Goal: Register for event/course

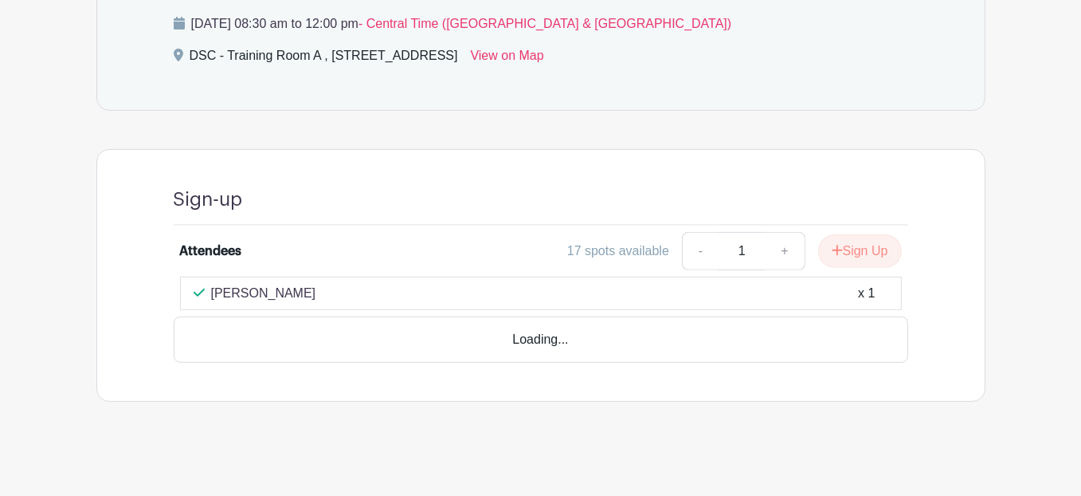
scroll to position [690, 0]
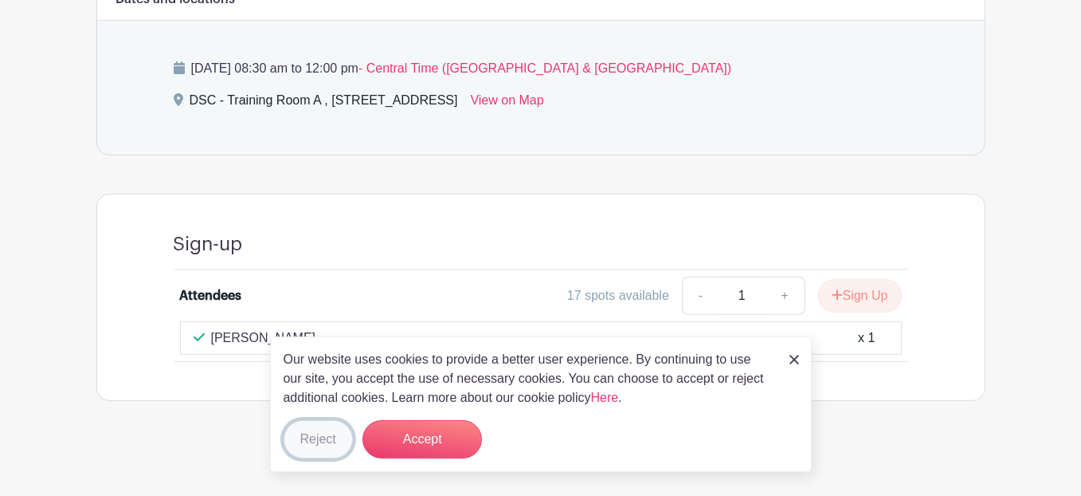
click at [324, 437] on button "Reject" at bounding box center [318, 439] width 69 height 38
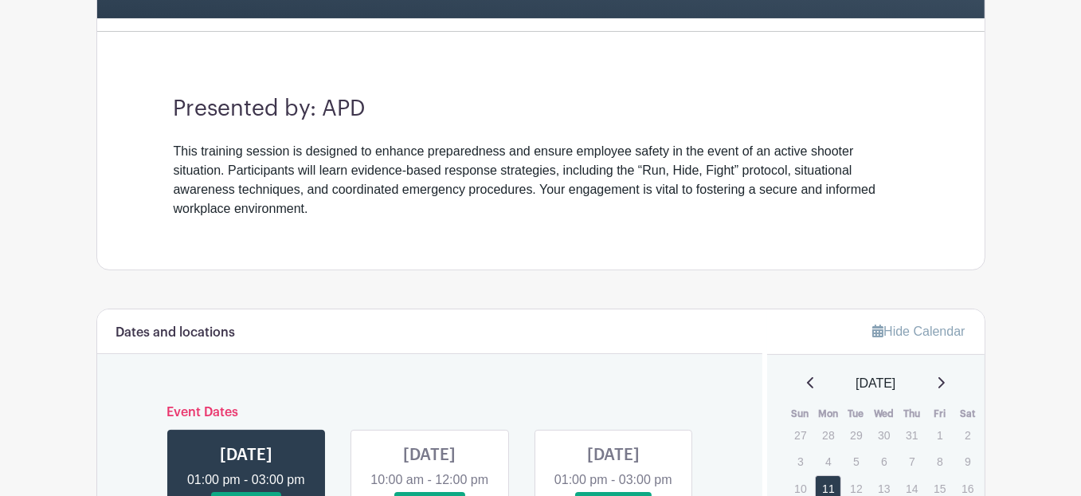
scroll to position [637, 0]
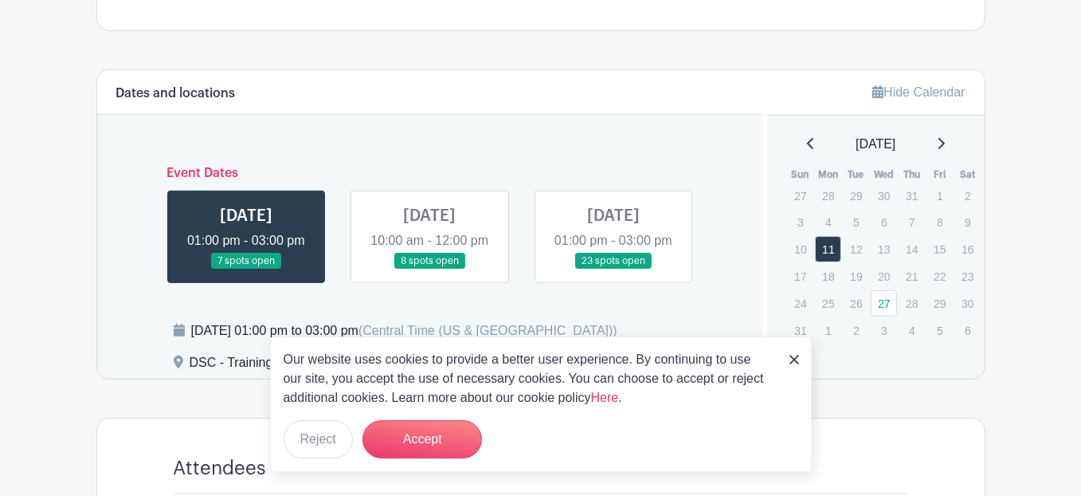
click at [429, 269] on link at bounding box center [429, 269] width 0 height 0
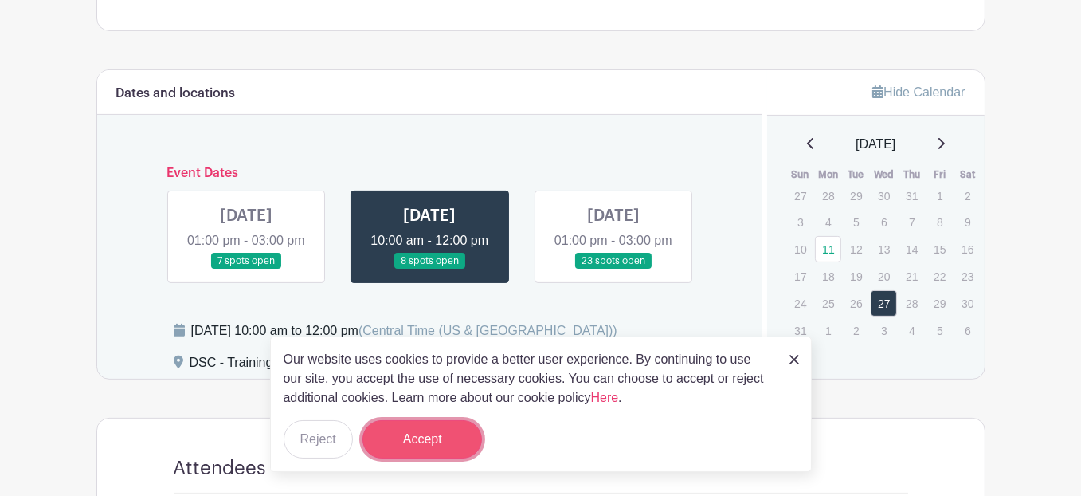
click at [438, 437] on button "Accept" at bounding box center [423, 439] width 120 height 38
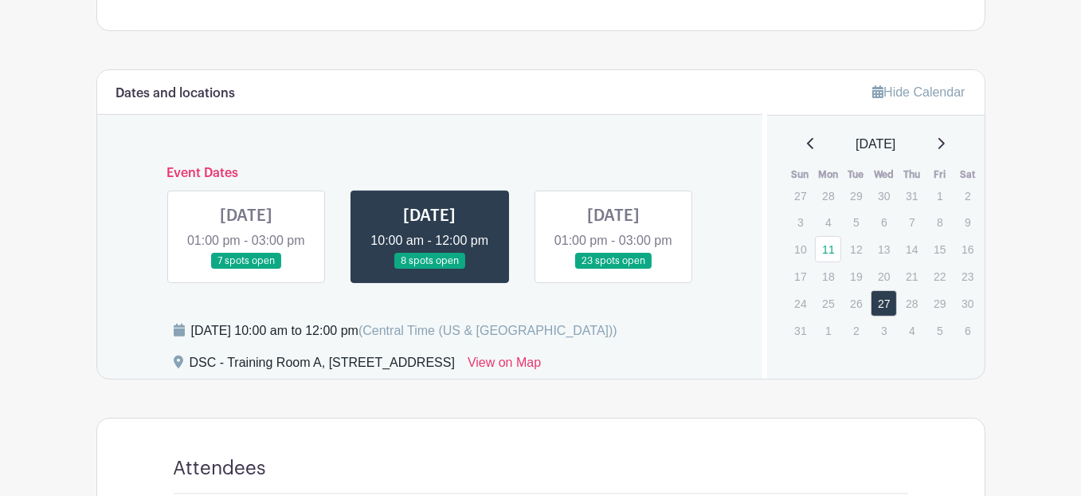
click at [429, 269] on link at bounding box center [429, 269] width 0 height 0
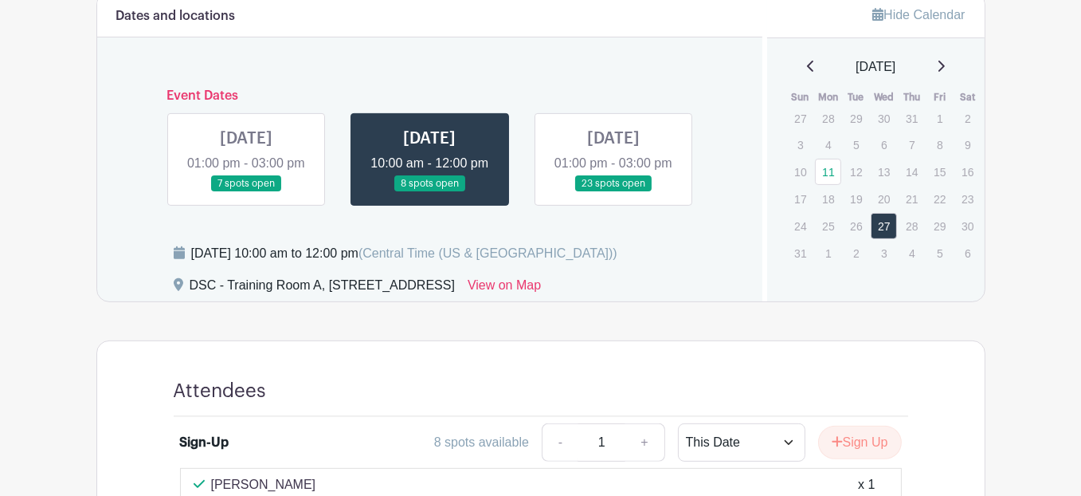
scroll to position [717, 0]
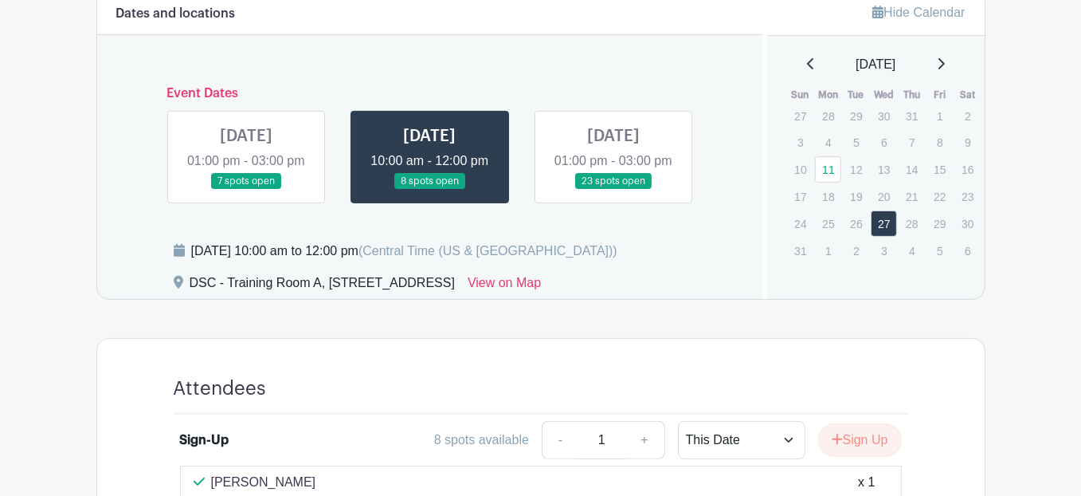
click at [614, 190] on link at bounding box center [614, 190] width 0 height 0
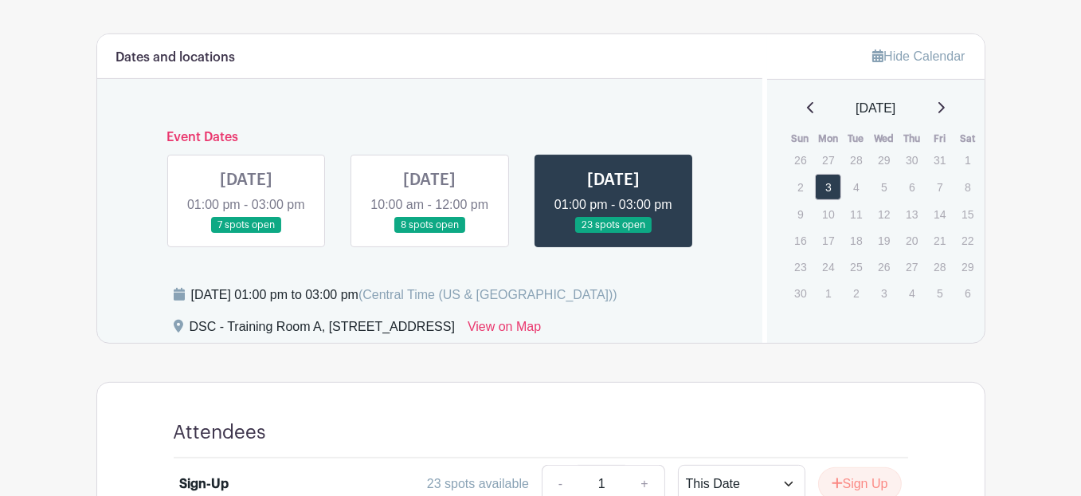
scroll to position [637, 0]
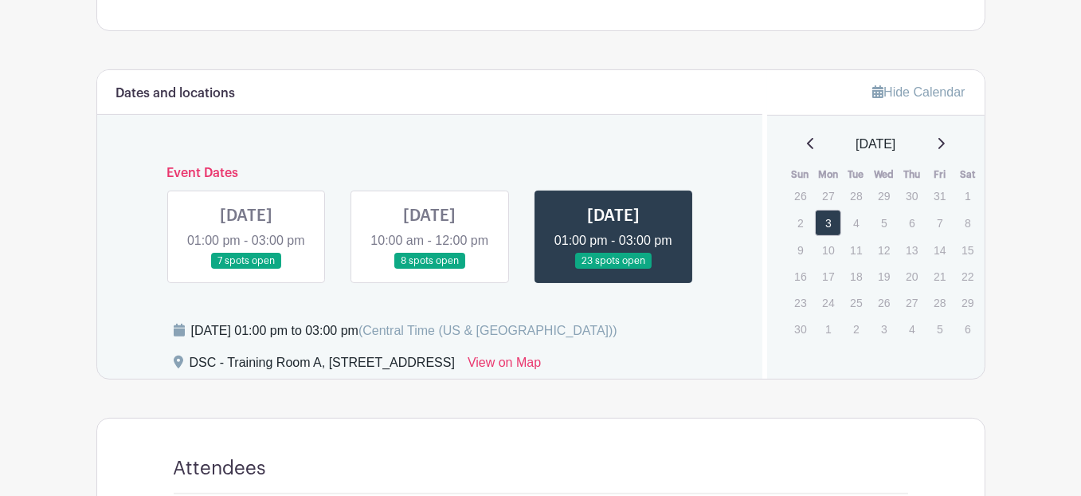
click at [246, 269] on link at bounding box center [246, 269] width 0 height 0
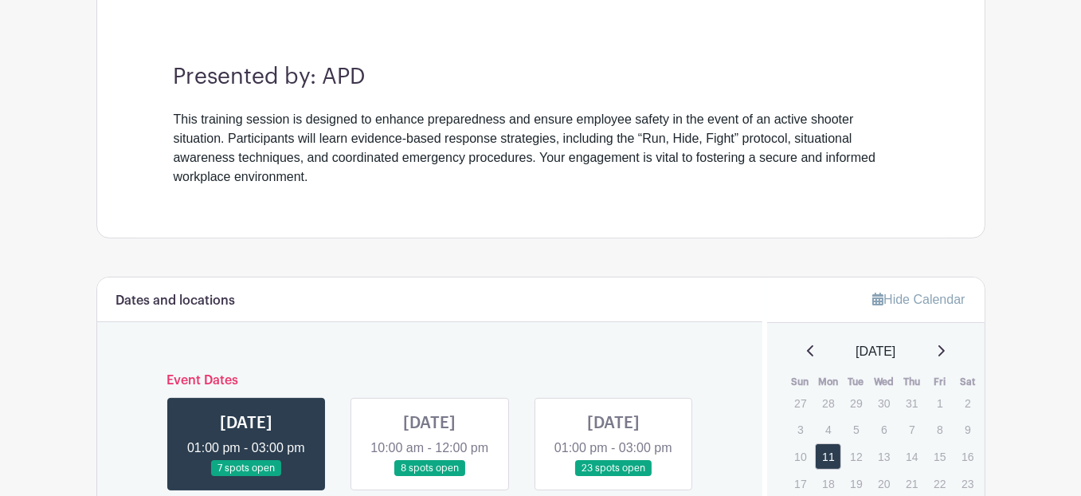
scroll to position [239, 0]
